Goal: Task Accomplishment & Management: Manage account settings

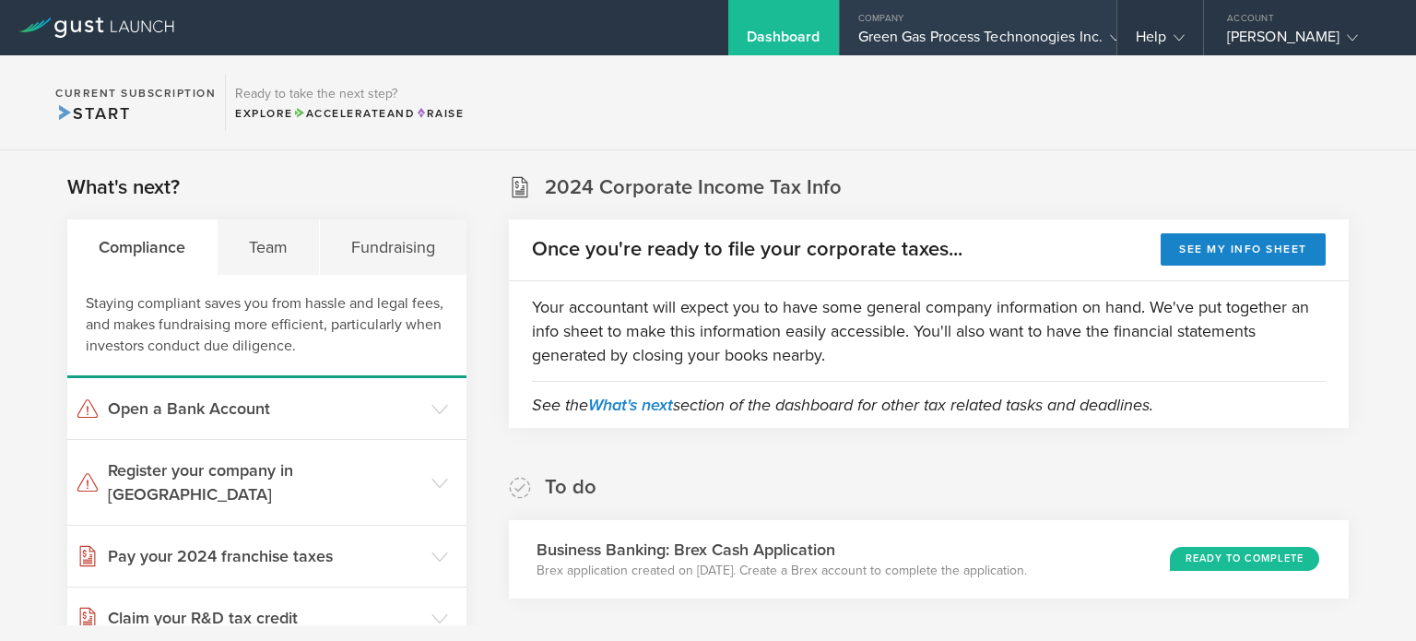
click at [924, 32] on div "Green Gas Process Technonogies Inc." at bounding box center [978, 42] width 240 height 28
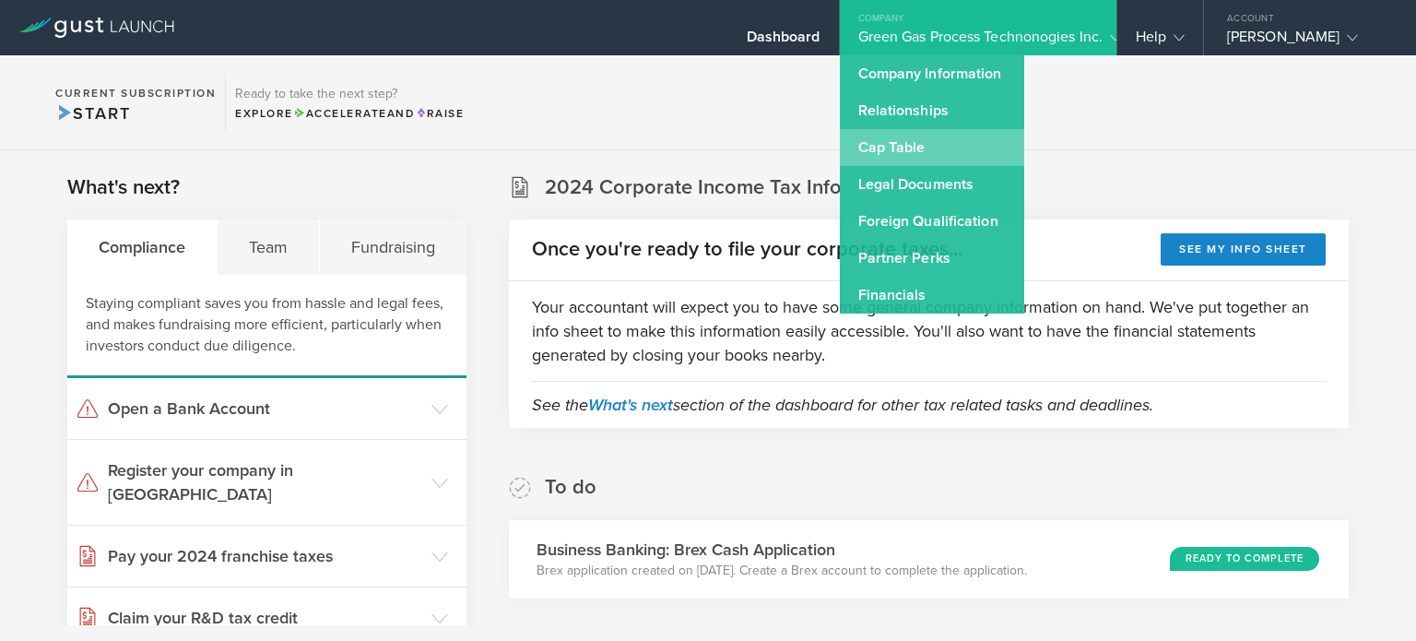
click at [919, 154] on link "Cap Table" at bounding box center [932, 147] width 184 height 37
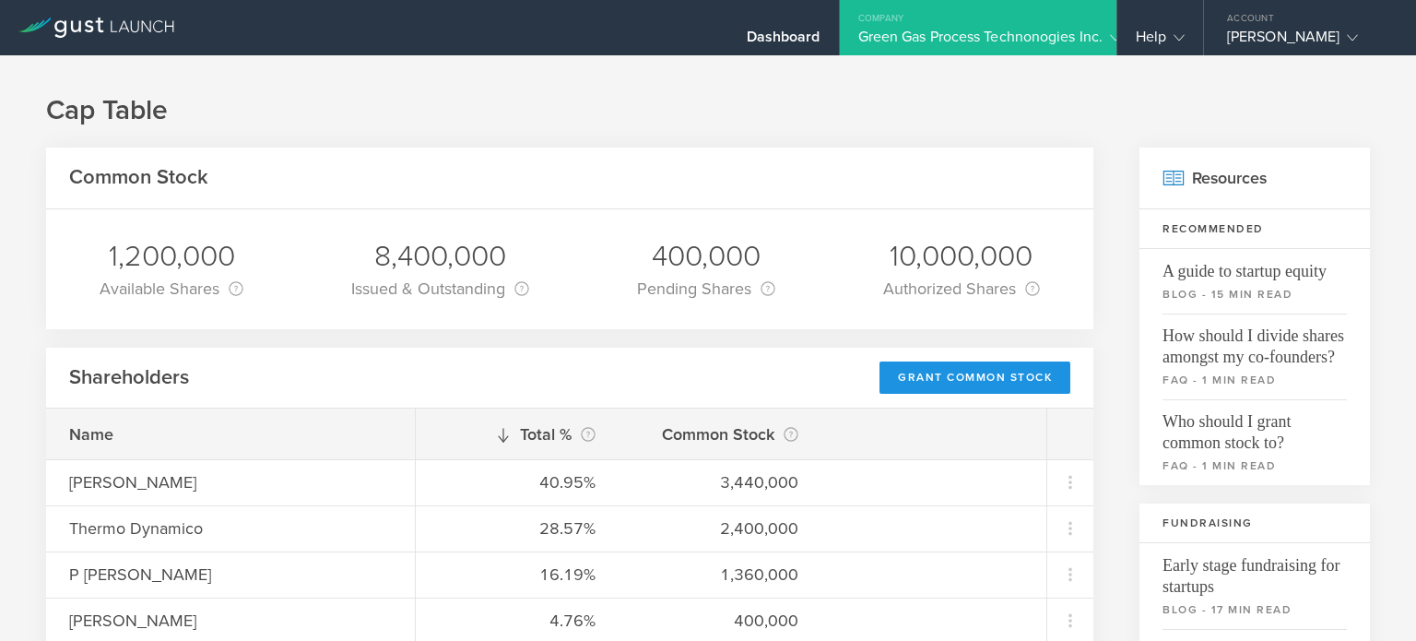
click at [902, 385] on div "Grant Common Stock" at bounding box center [975, 377] width 191 height 32
click at [646, 361] on div "Shareholders Grant Common Stock" at bounding box center [569, 379] width 1047 height 62
click at [793, 44] on div "Dashboard" at bounding box center [784, 42] width 74 height 28
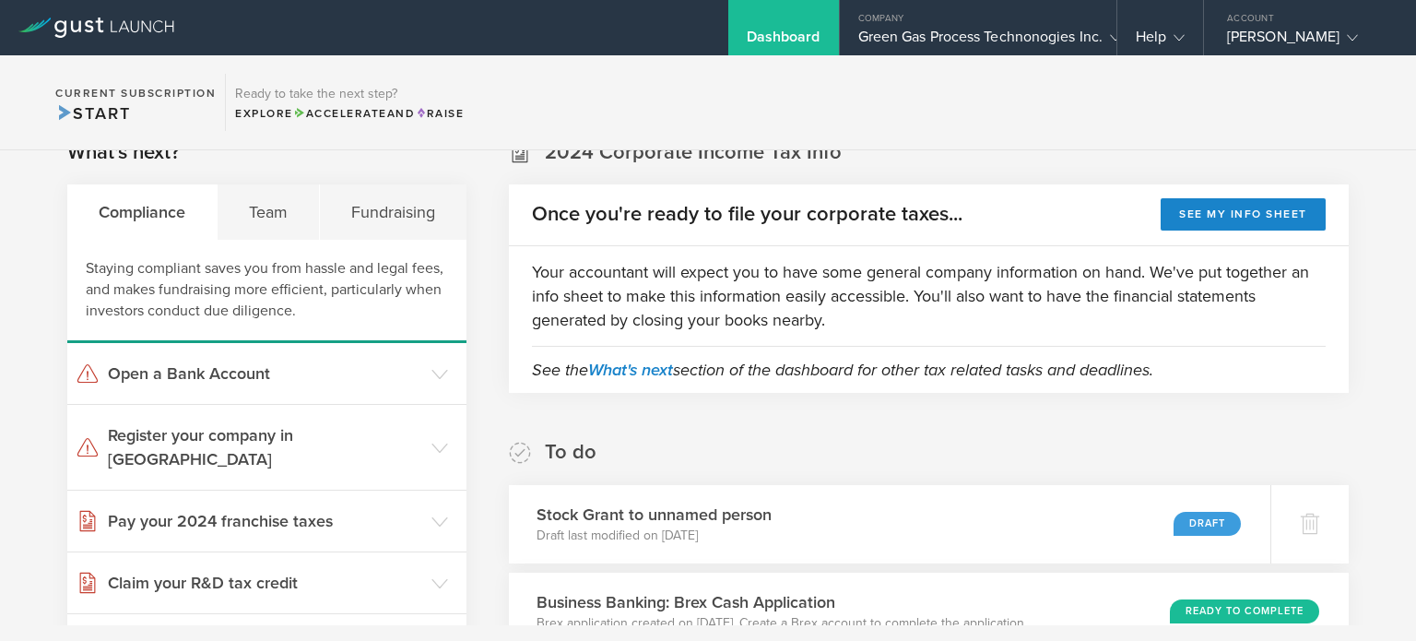
click at [852, 499] on div "To do Stock Grant to unnamed person Draft last modified on Sep 25, 2025 Draft B…" at bounding box center [929, 545] width 840 height 212
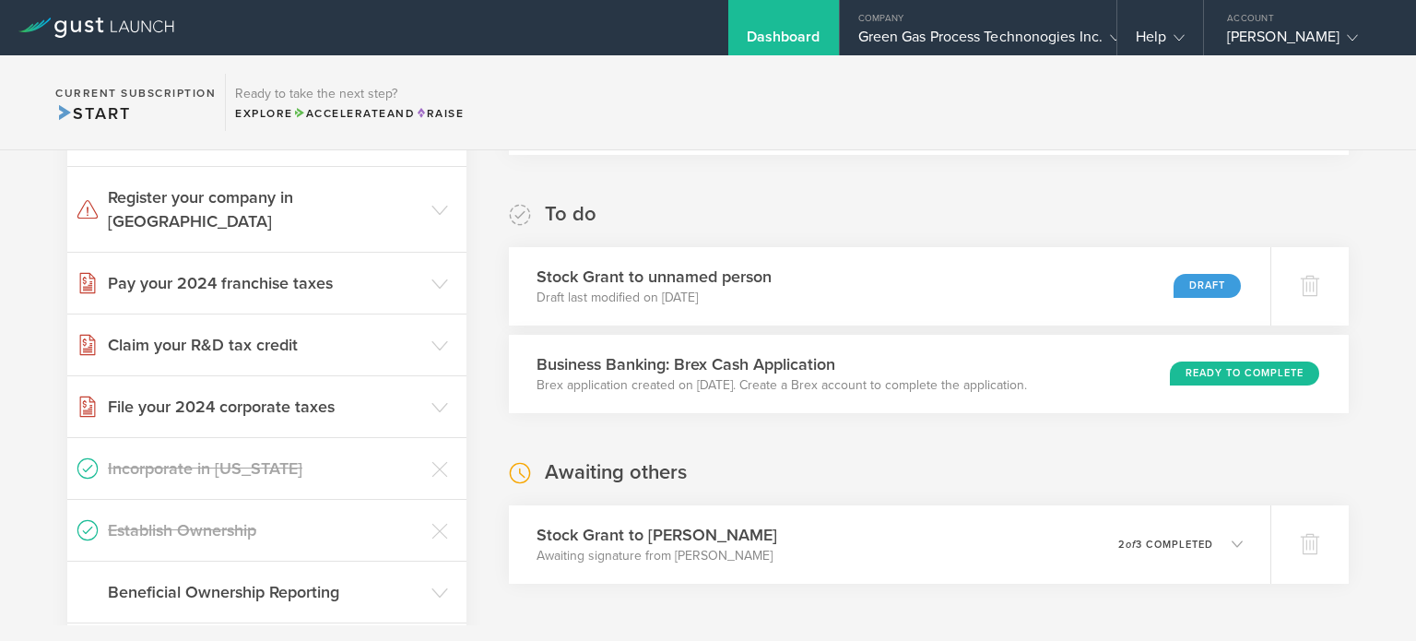
scroll to position [295, 0]
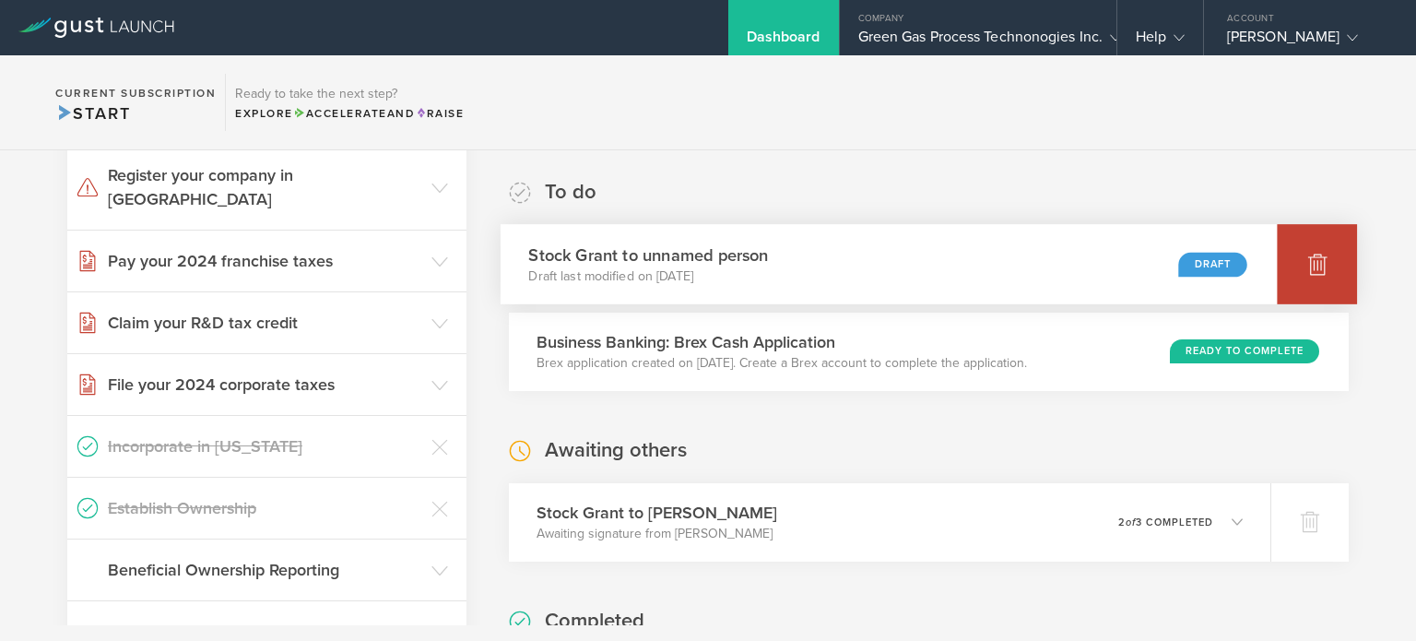
click at [1306, 267] on icon at bounding box center [1317, 264] width 22 height 22
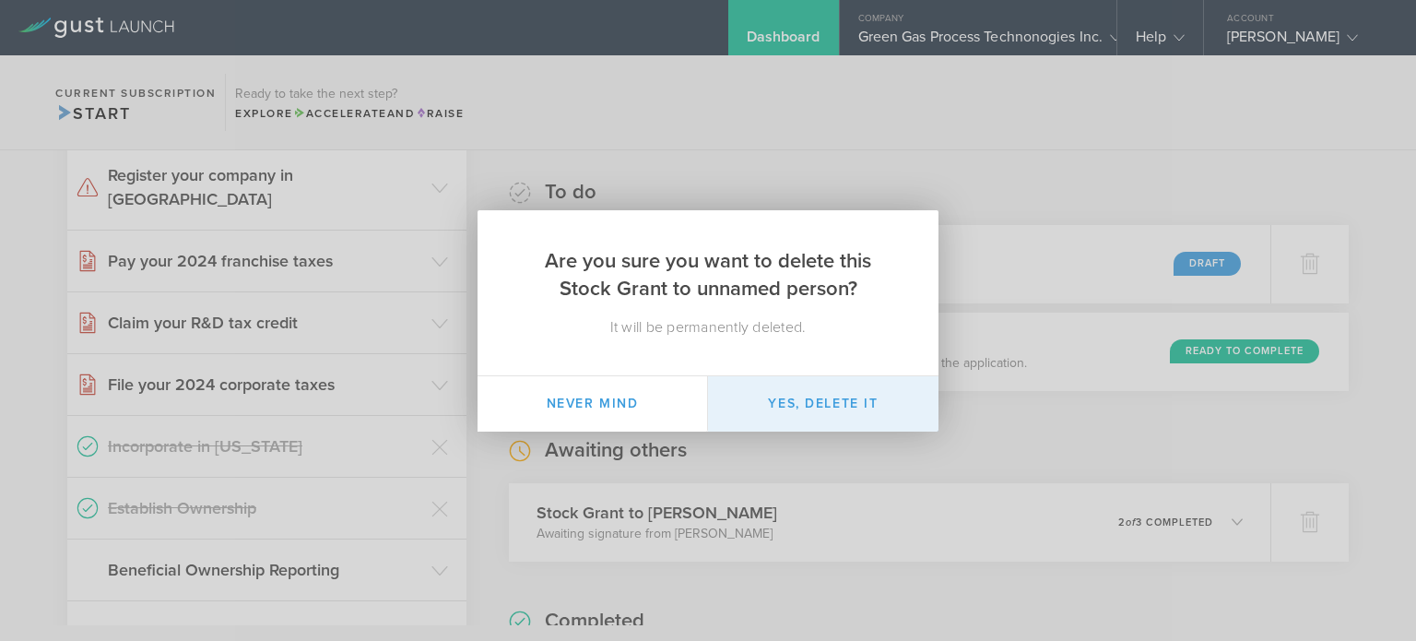
click at [797, 420] on button "Yes, delete it" at bounding box center [823, 403] width 231 height 55
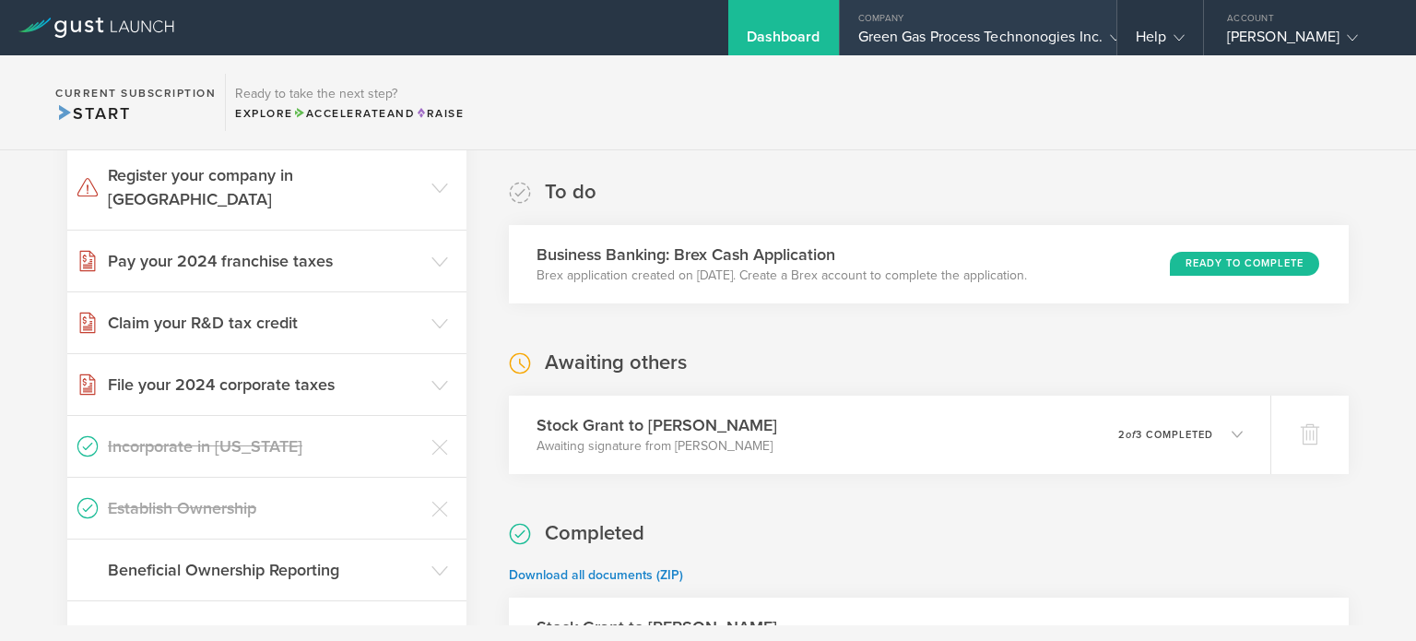
click at [888, 40] on div "Green Gas Process Technonogies Inc." at bounding box center [978, 42] width 240 height 28
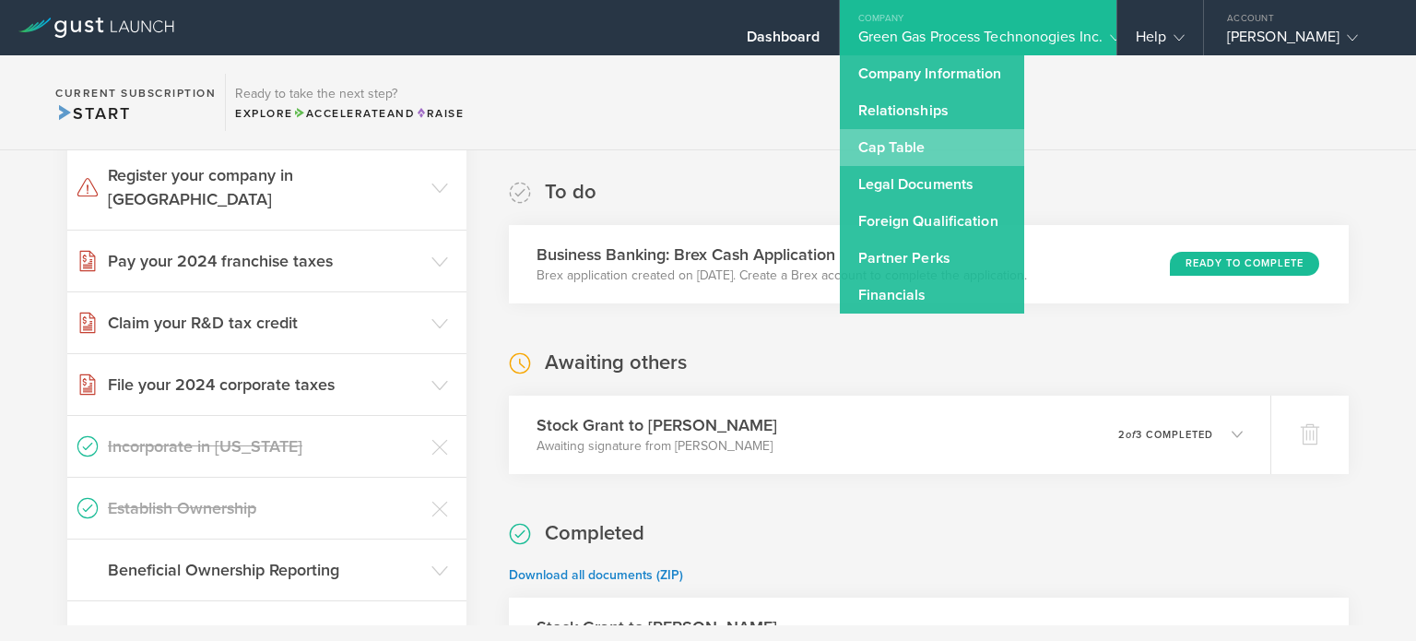
click at [873, 150] on link "Cap Table" at bounding box center [932, 147] width 184 height 37
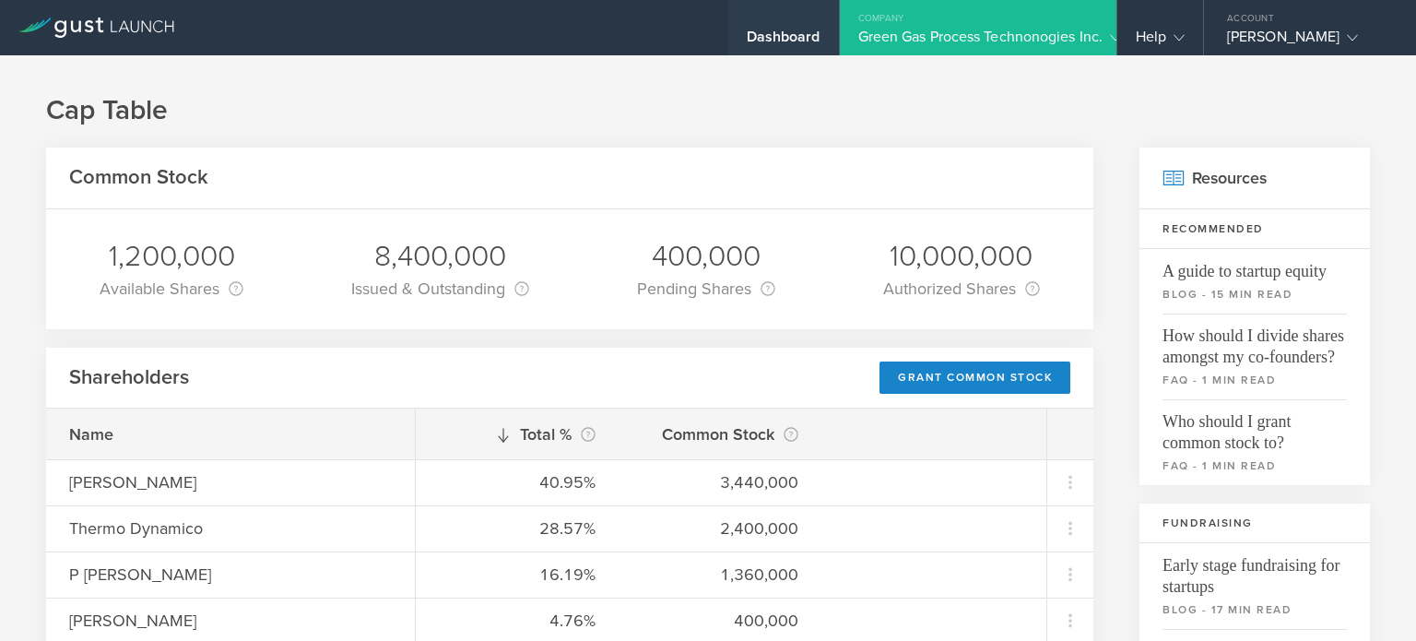
click at [772, 40] on div "Dashboard" at bounding box center [784, 42] width 74 height 28
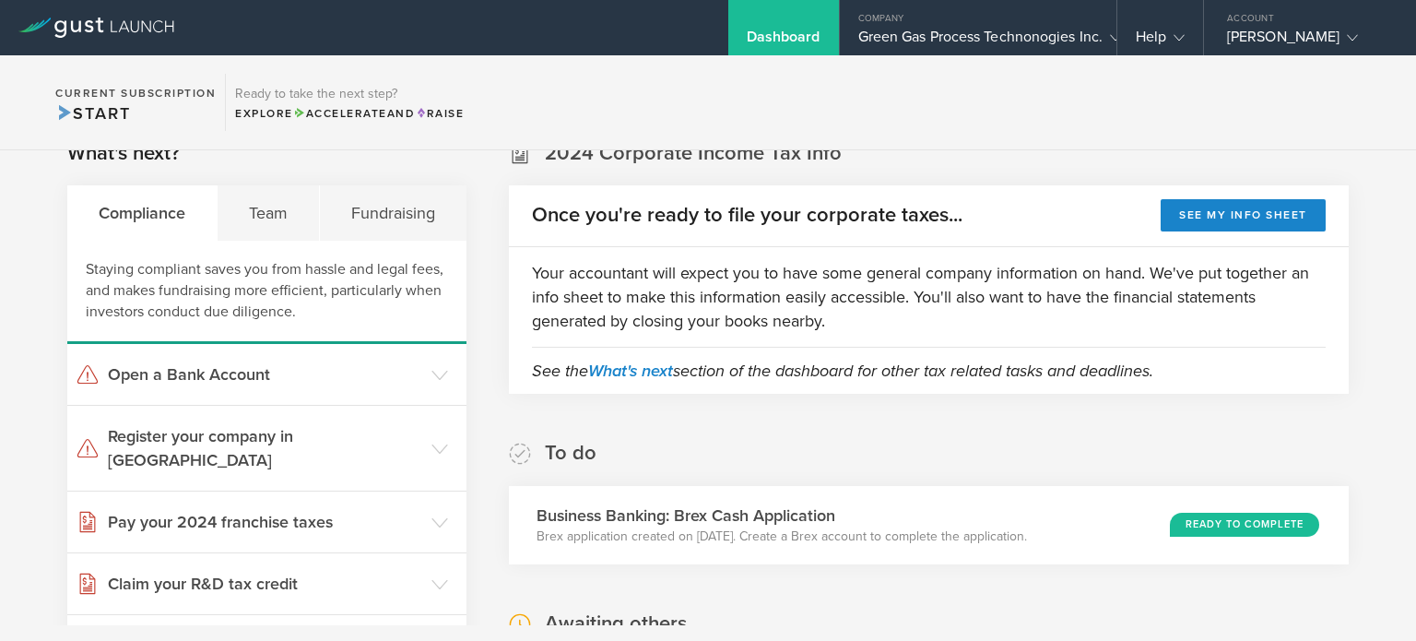
click at [847, 486] on div "To do Business Banking: Brex Cash Application Brex application created on May 6…" at bounding box center [929, 502] width 840 height 124
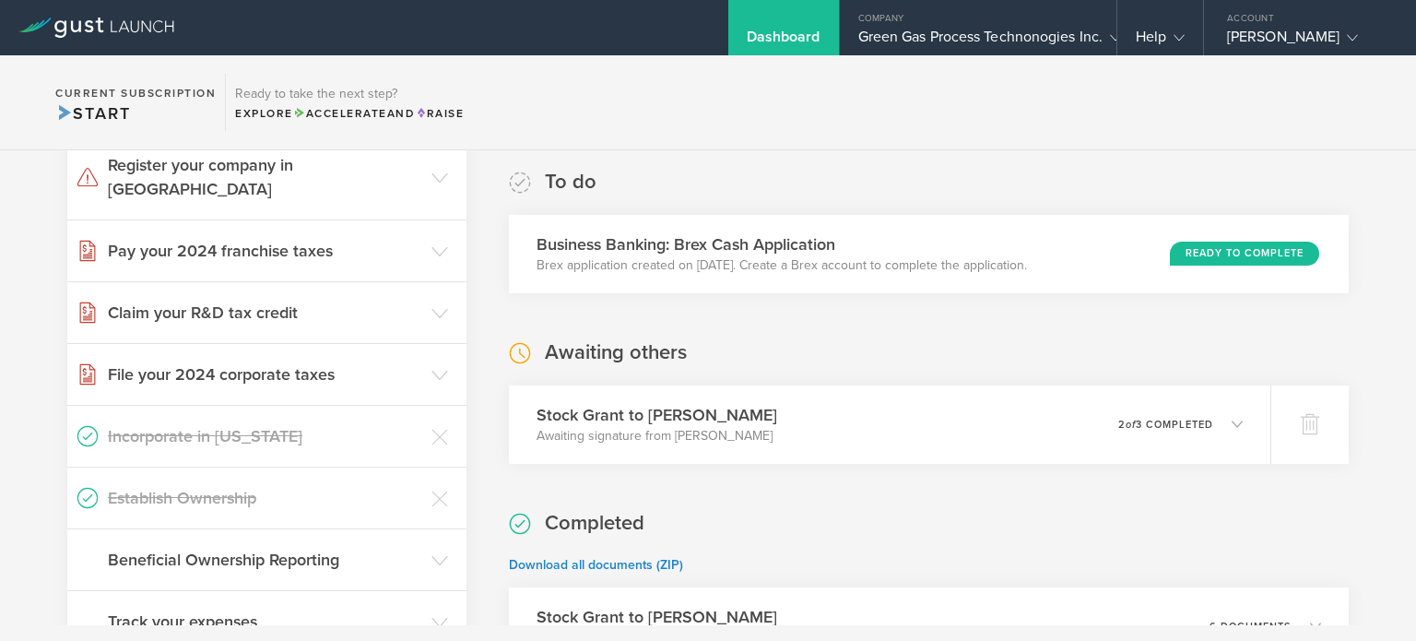
scroll to position [369, 0]
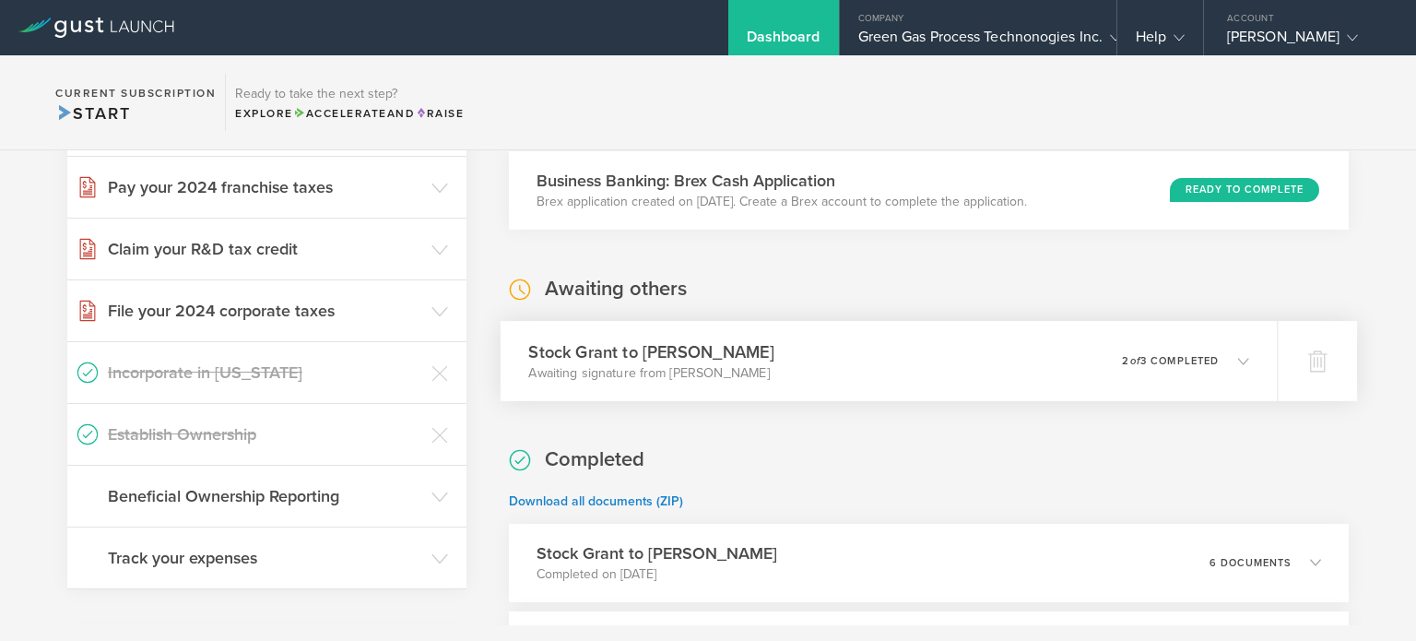
click at [817, 365] on div "Stock Grant to Dominique Richon Awaiting signature from Dominique Richon 0 unde…" at bounding box center [889, 361] width 777 height 80
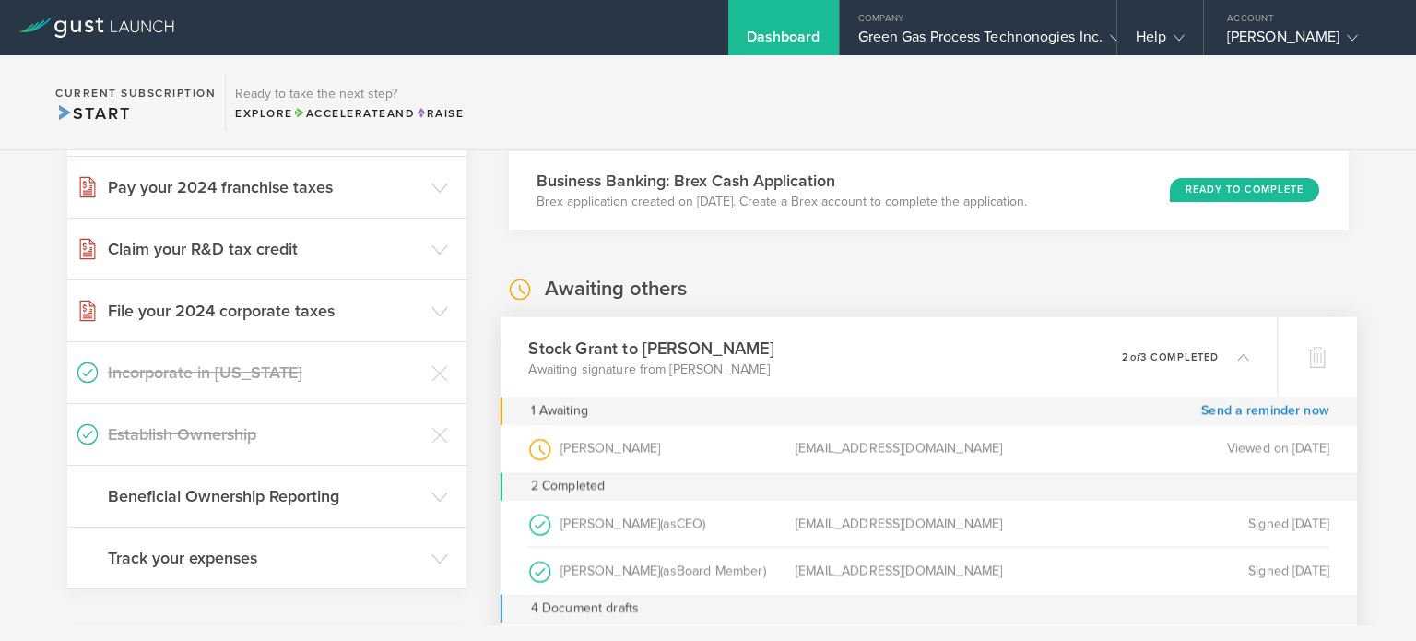
click at [817, 365] on div "Stock Grant to Dominique Richon Awaiting signature from Dominique Richon 0 unde…" at bounding box center [889, 356] width 777 height 80
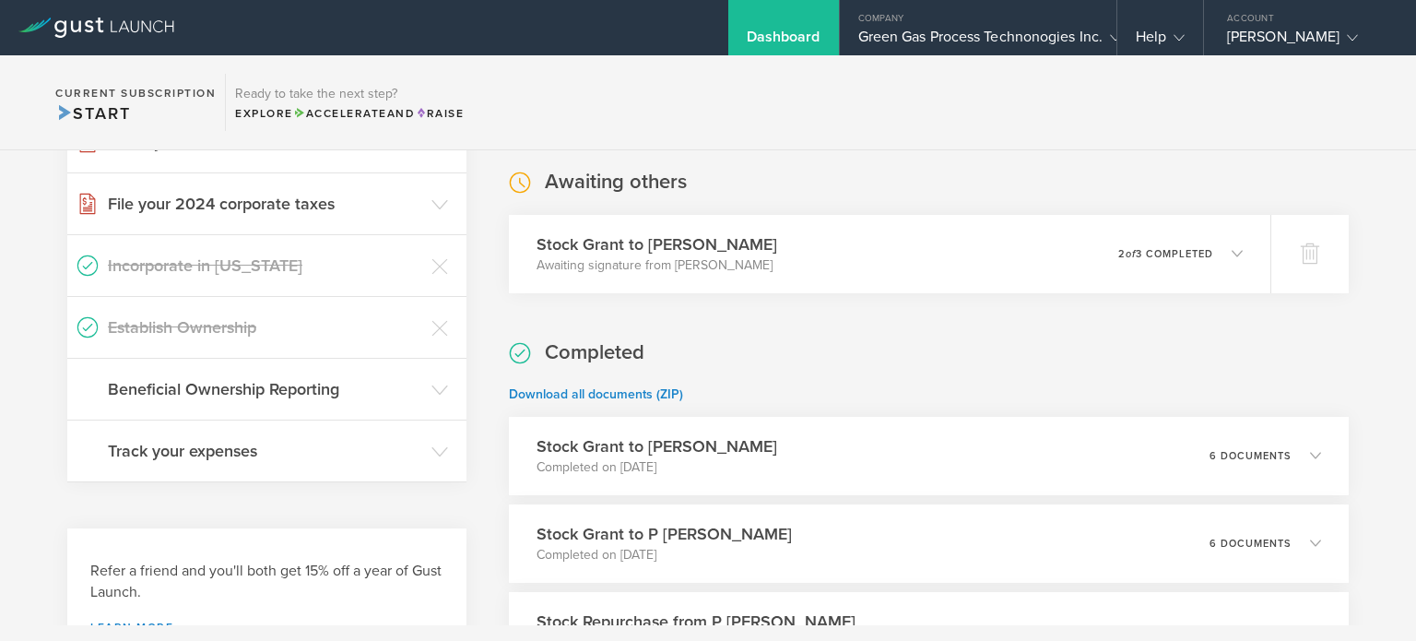
scroll to position [479, 0]
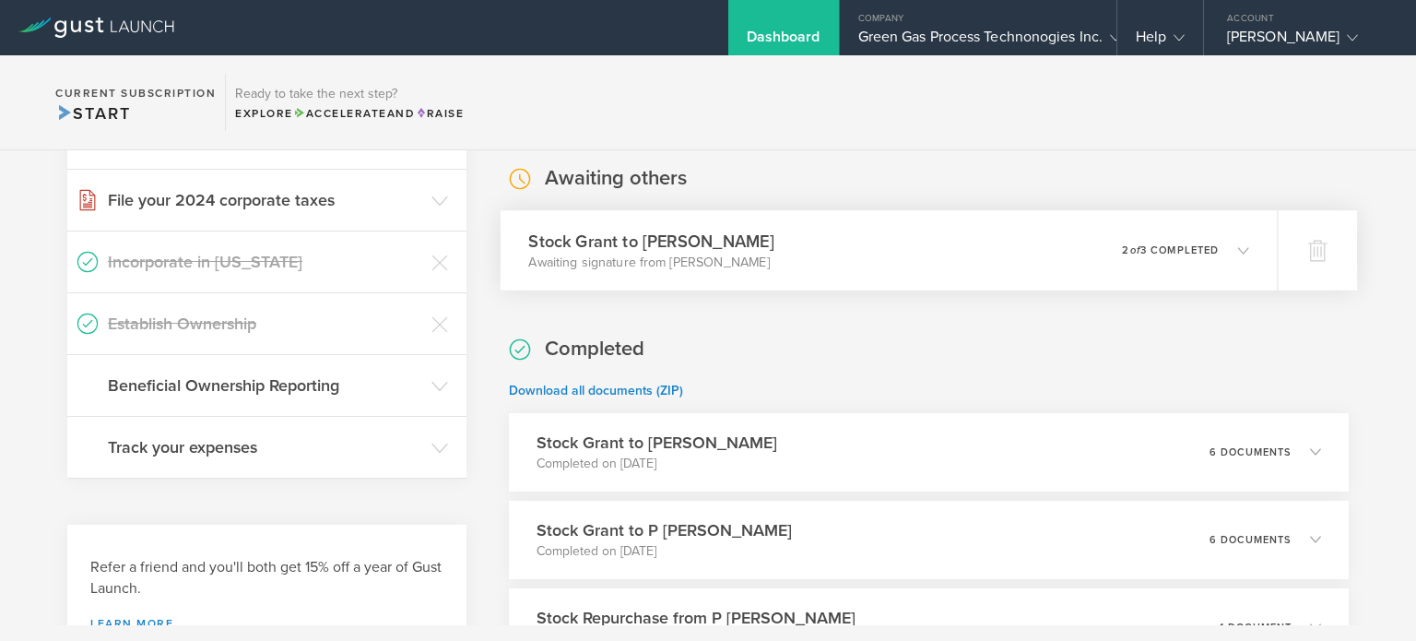
click at [815, 253] on div "Stock Grant to Dominique Richon Awaiting signature from Dominique Richon 0 unde…" at bounding box center [889, 250] width 777 height 80
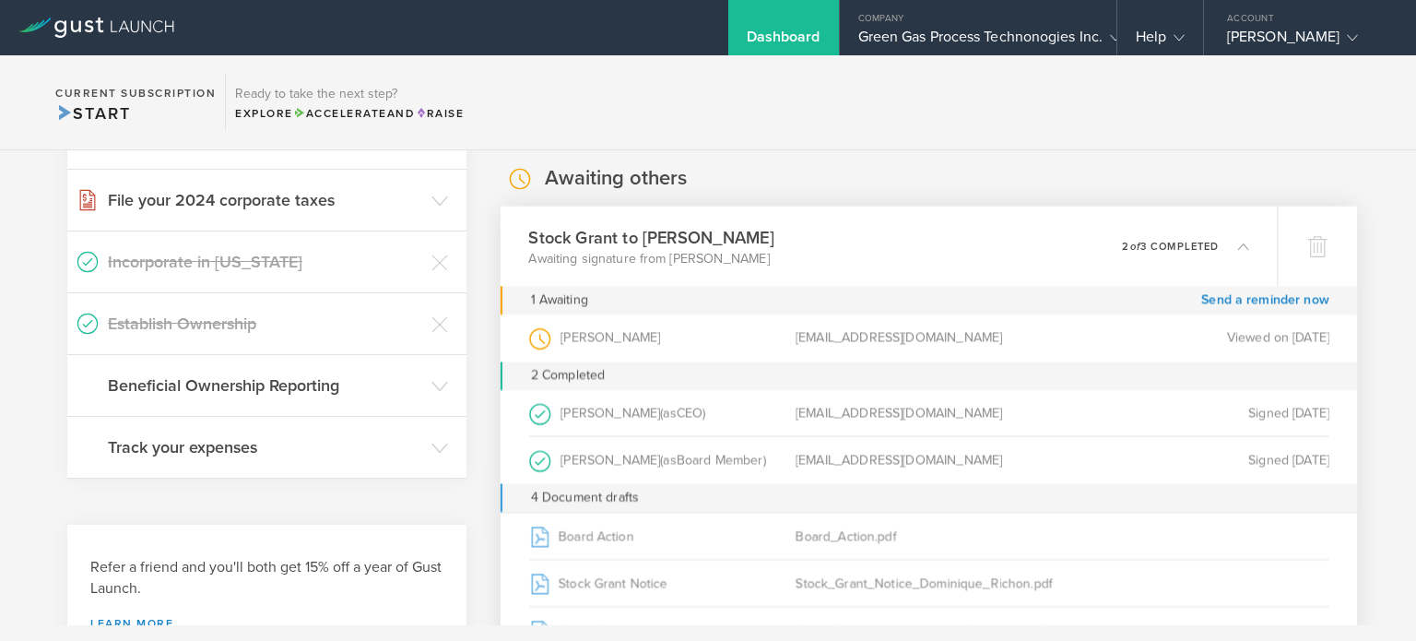
click at [815, 253] on div "Stock Grant to Dominique Richon Awaiting signature from Dominique Richon 0 unde…" at bounding box center [889, 246] width 777 height 80
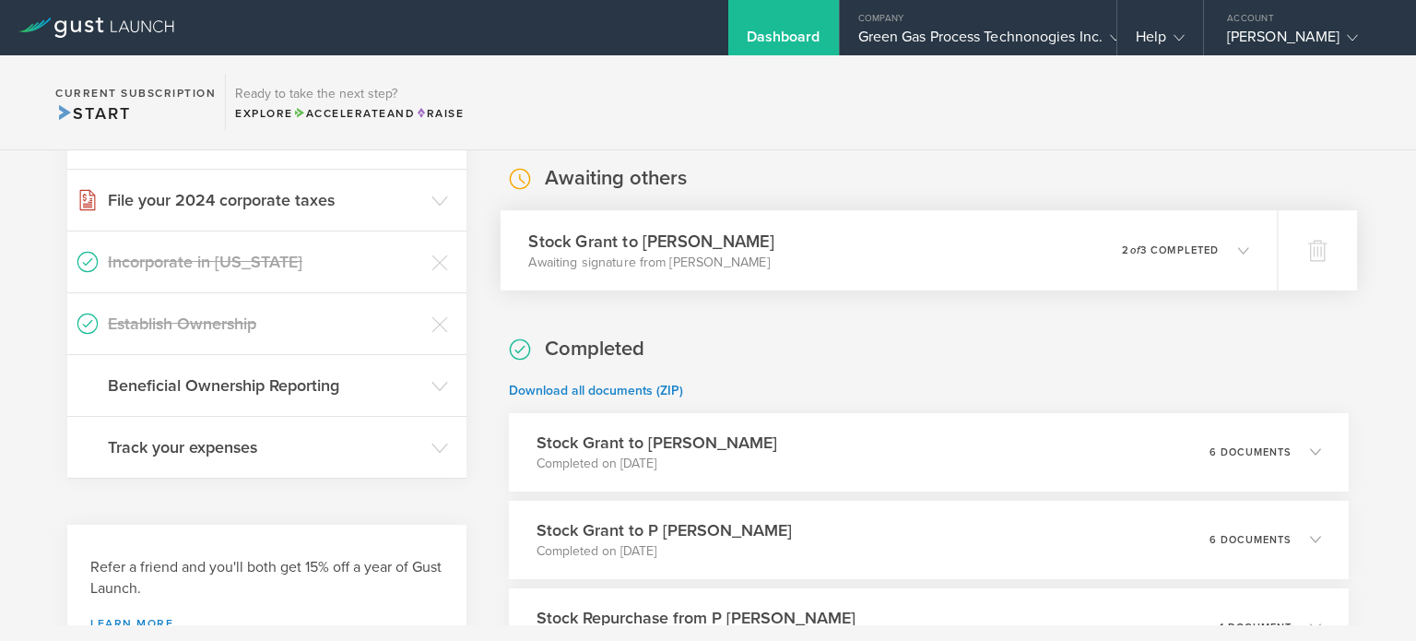
click at [886, 267] on div "Stock Grant to Dominique Richon Awaiting signature from Dominique Richon 0 unde…" at bounding box center [889, 250] width 777 height 80
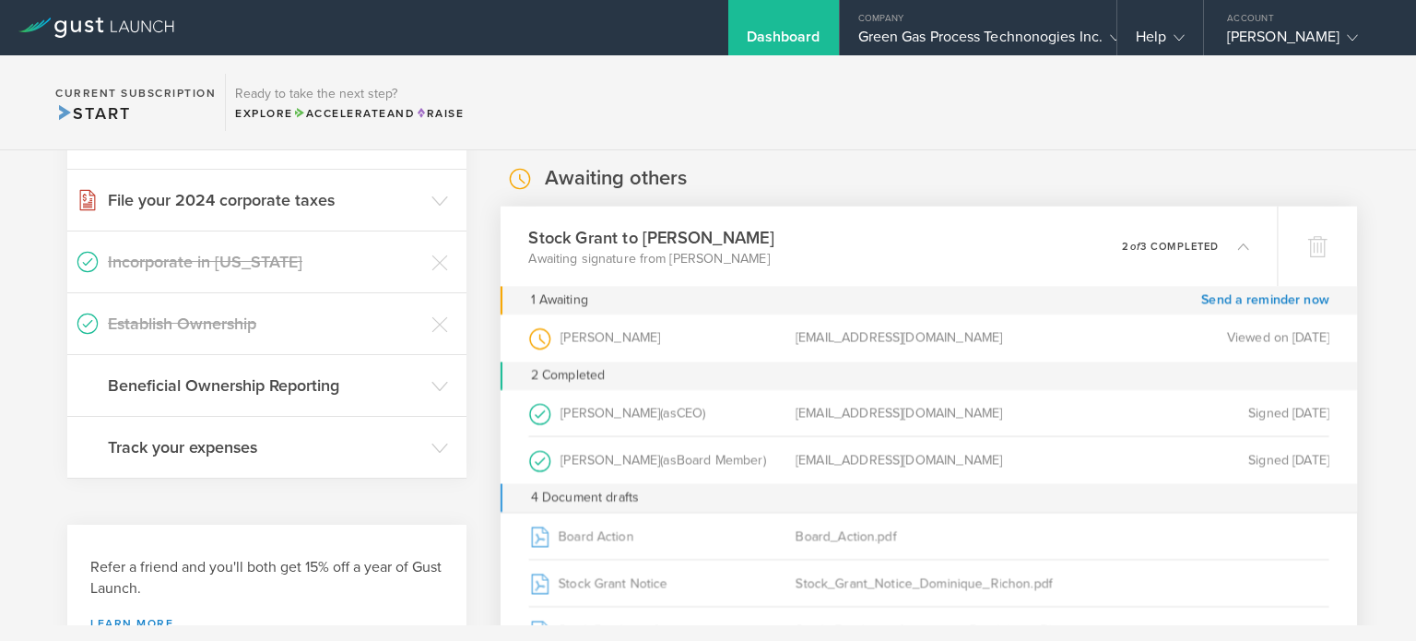
click at [886, 267] on div "Stock Grant to Dominique Richon Awaiting signature from Dominique Richon 0 unde…" at bounding box center [889, 246] width 777 height 80
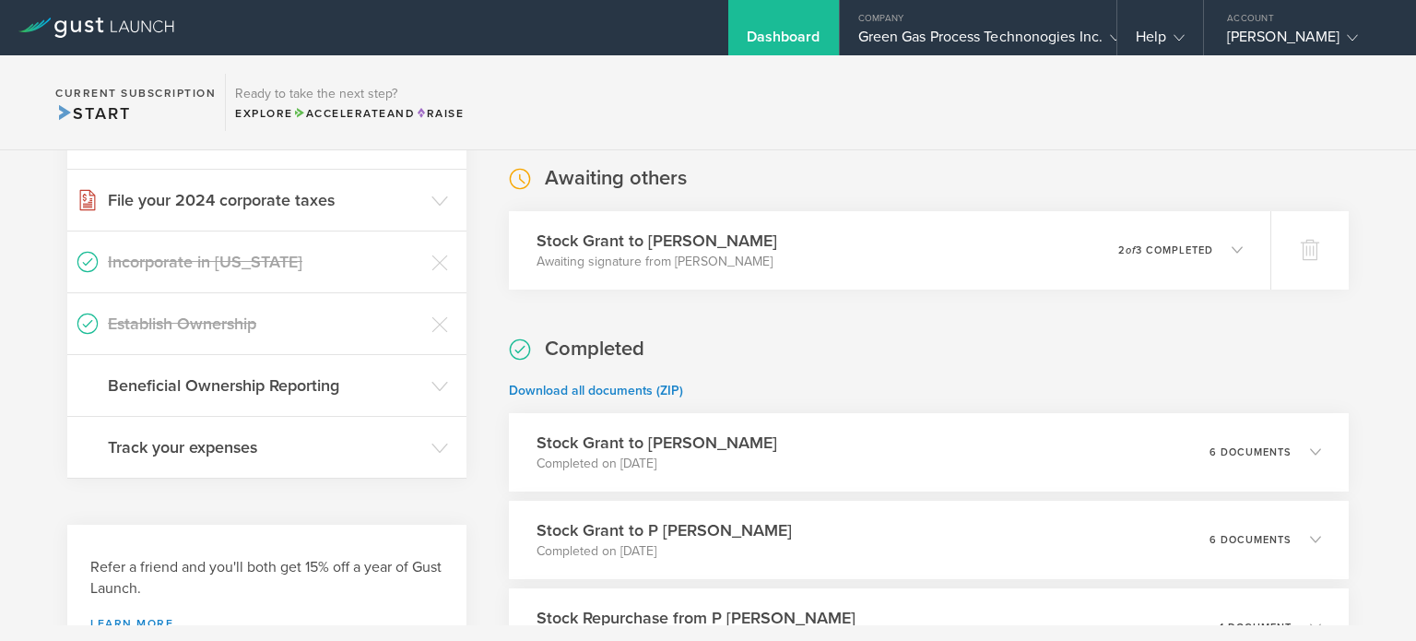
click at [782, 101] on section "Current Subscription Start Ready to take the next step? Explore Accelerate and …" at bounding box center [708, 102] width 1416 height 95
click at [900, 41] on div "Green Gas Process Technonogies Inc." at bounding box center [978, 42] width 240 height 28
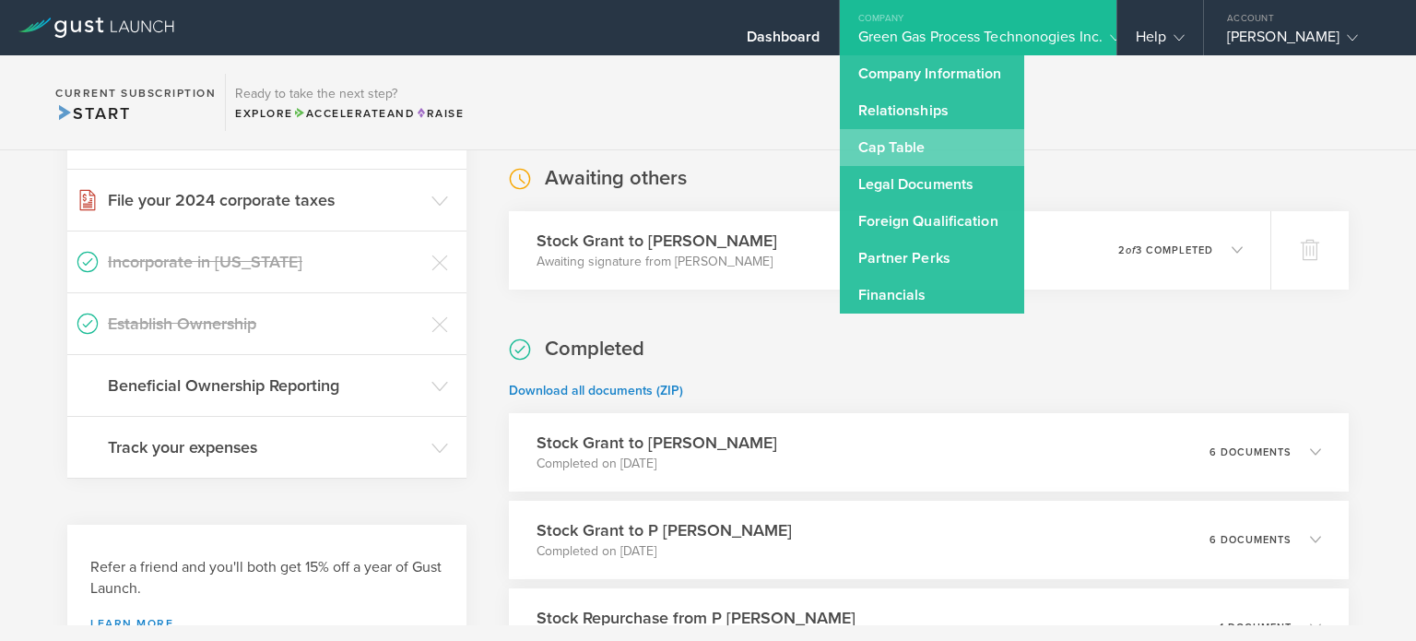
click at [888, 130] on link "Cap Table" at bounding box center [932, 147] width 184 height 37
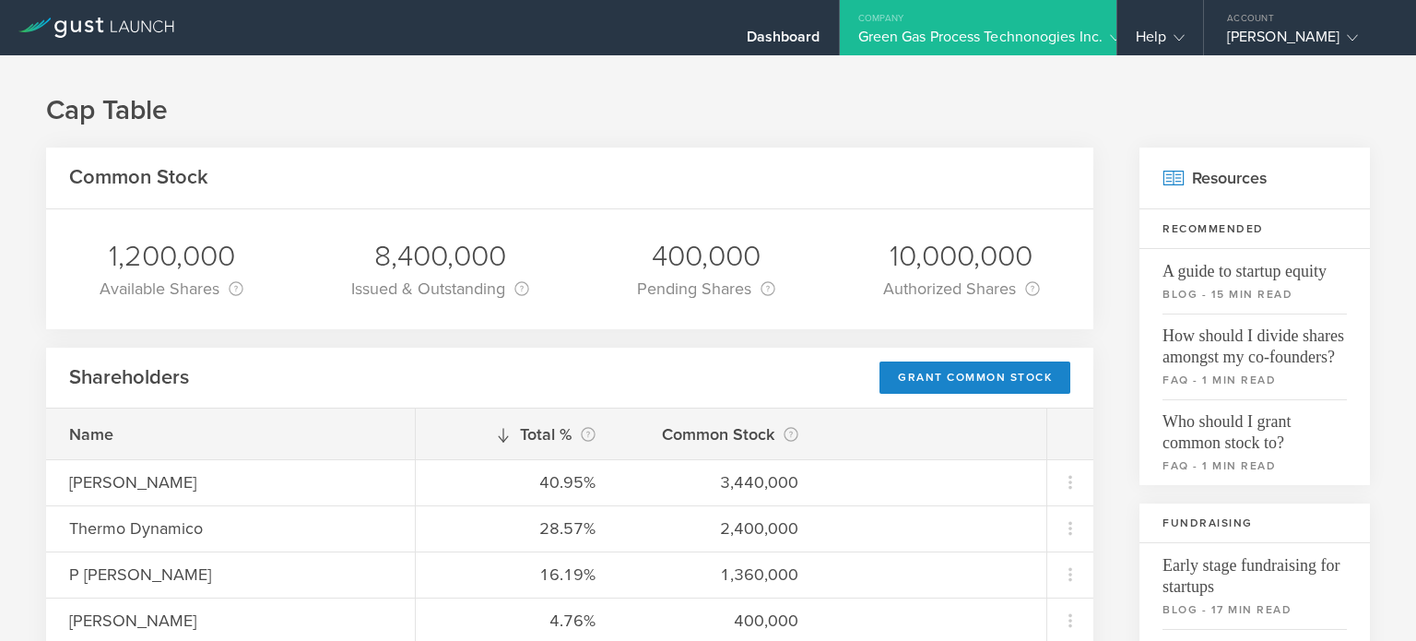
click at [635, 353] on div "Shareholders Grant Common Stock" at bounding box center [569, 379] width 1047 height 62
